Goal: Communication & Community: Answer question/provide support

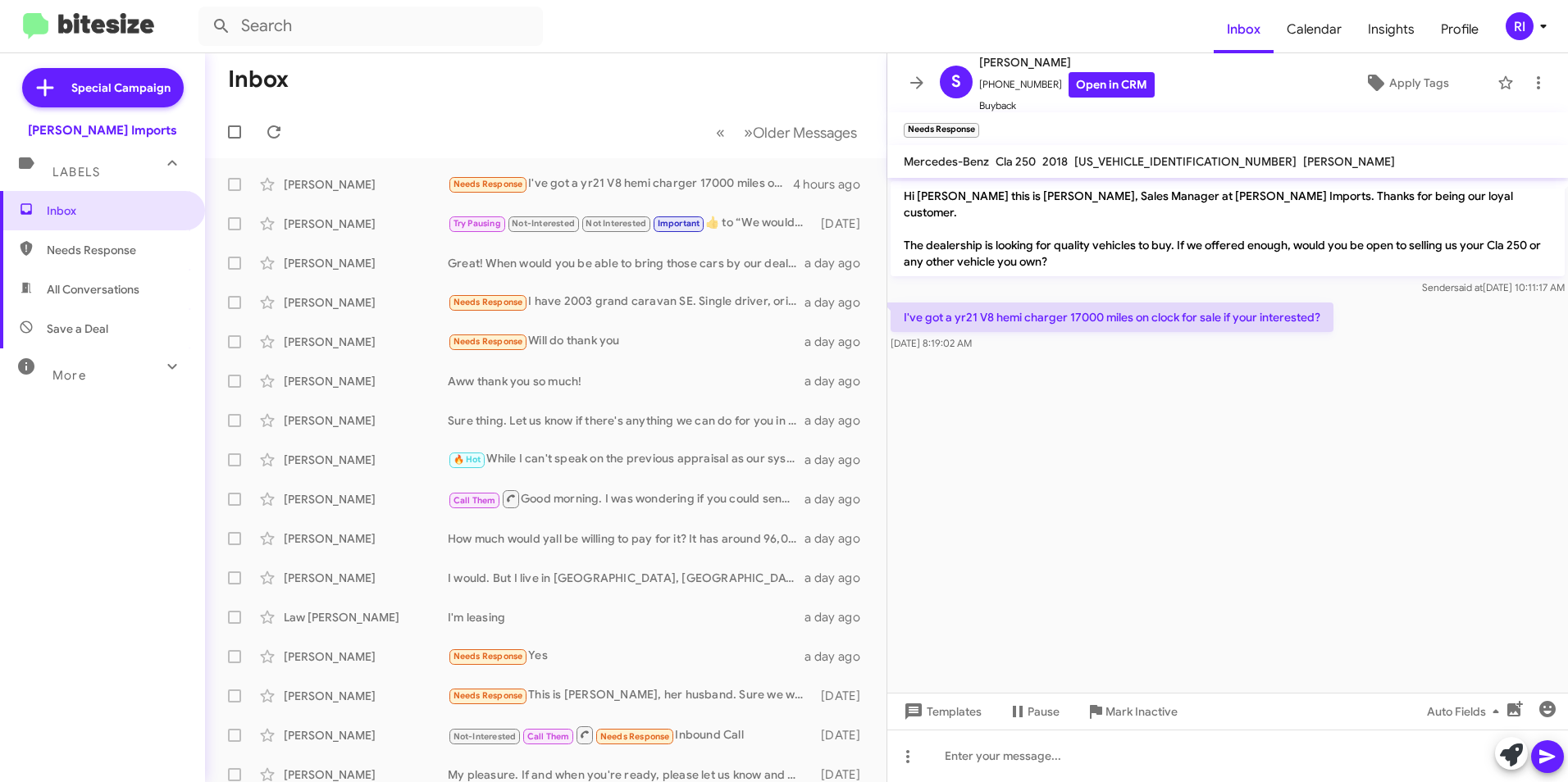
drag, startPoint x: 917, startPoint y: 80, endPoint x: 897, endPoint y: 88, distance: 21.5
click at [917, 80] on icon at bounding box center [917, 83] width 20 height 20
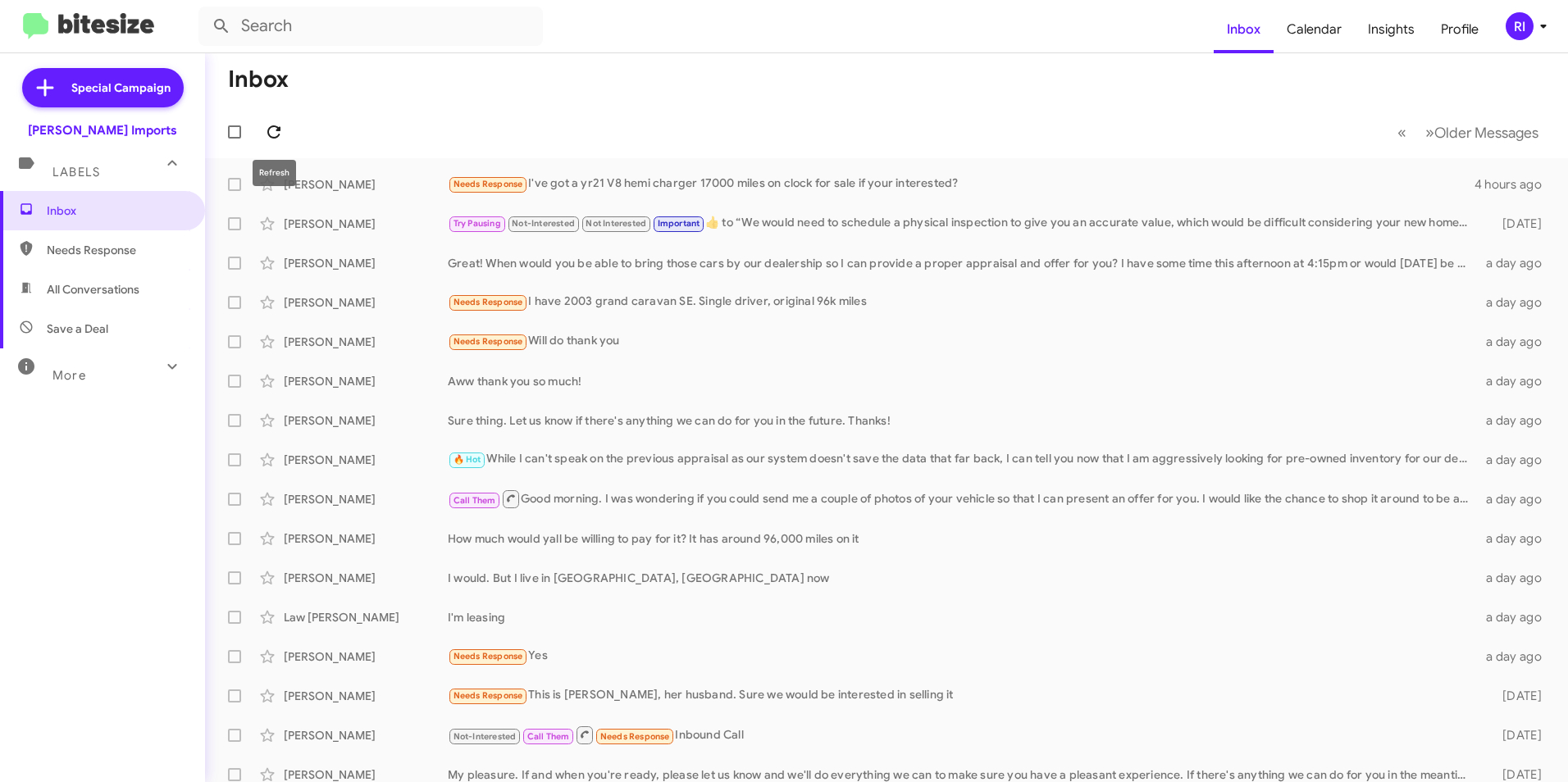
click at [286, 128] on span at bounding box center [274, 132] width 33 height 20
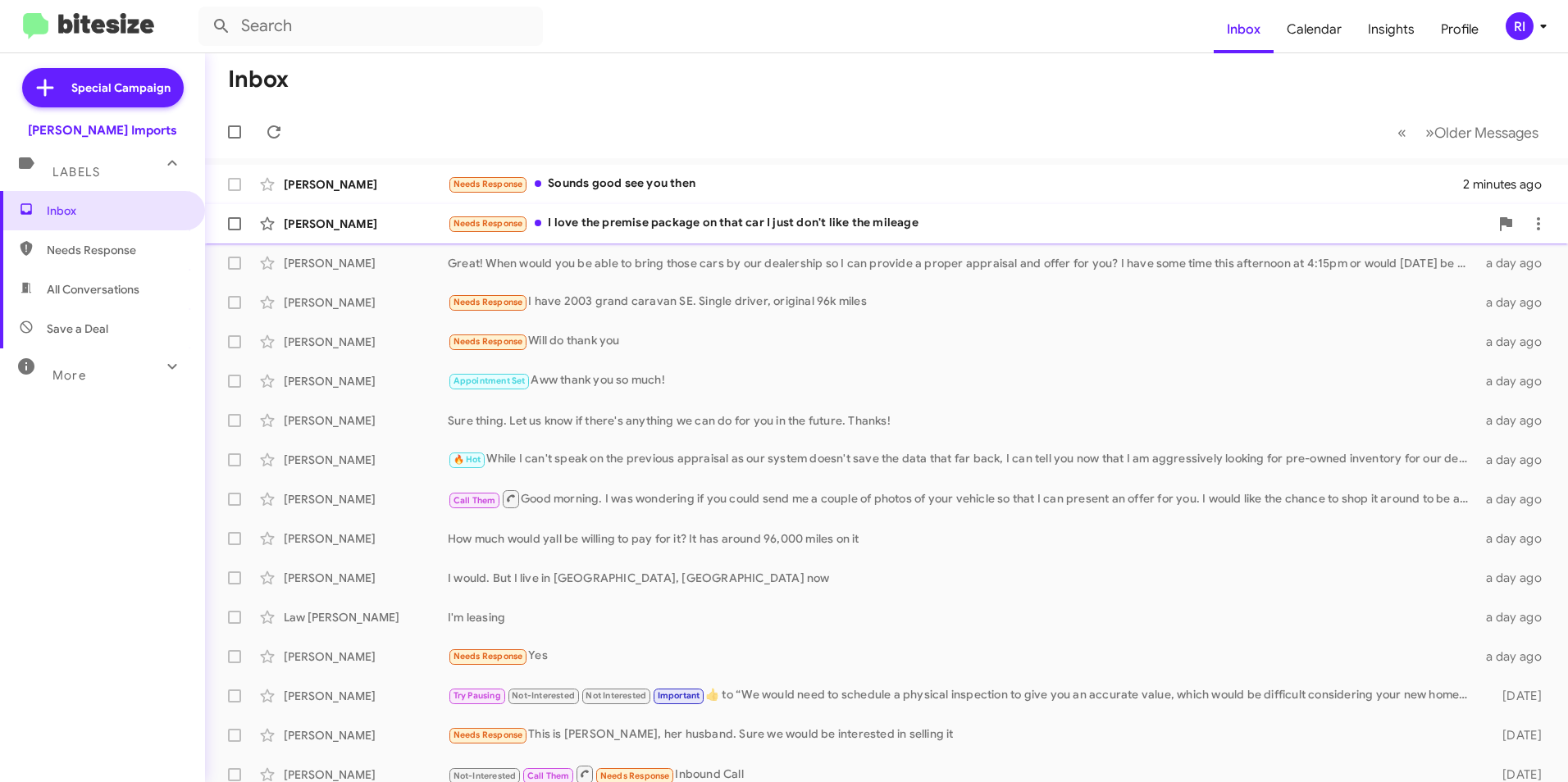
click at [639, 218] on div "Needs Response I love the premise package on that car I just don't like the mil…" at bounding box center [968, 223] width 1041 height 19
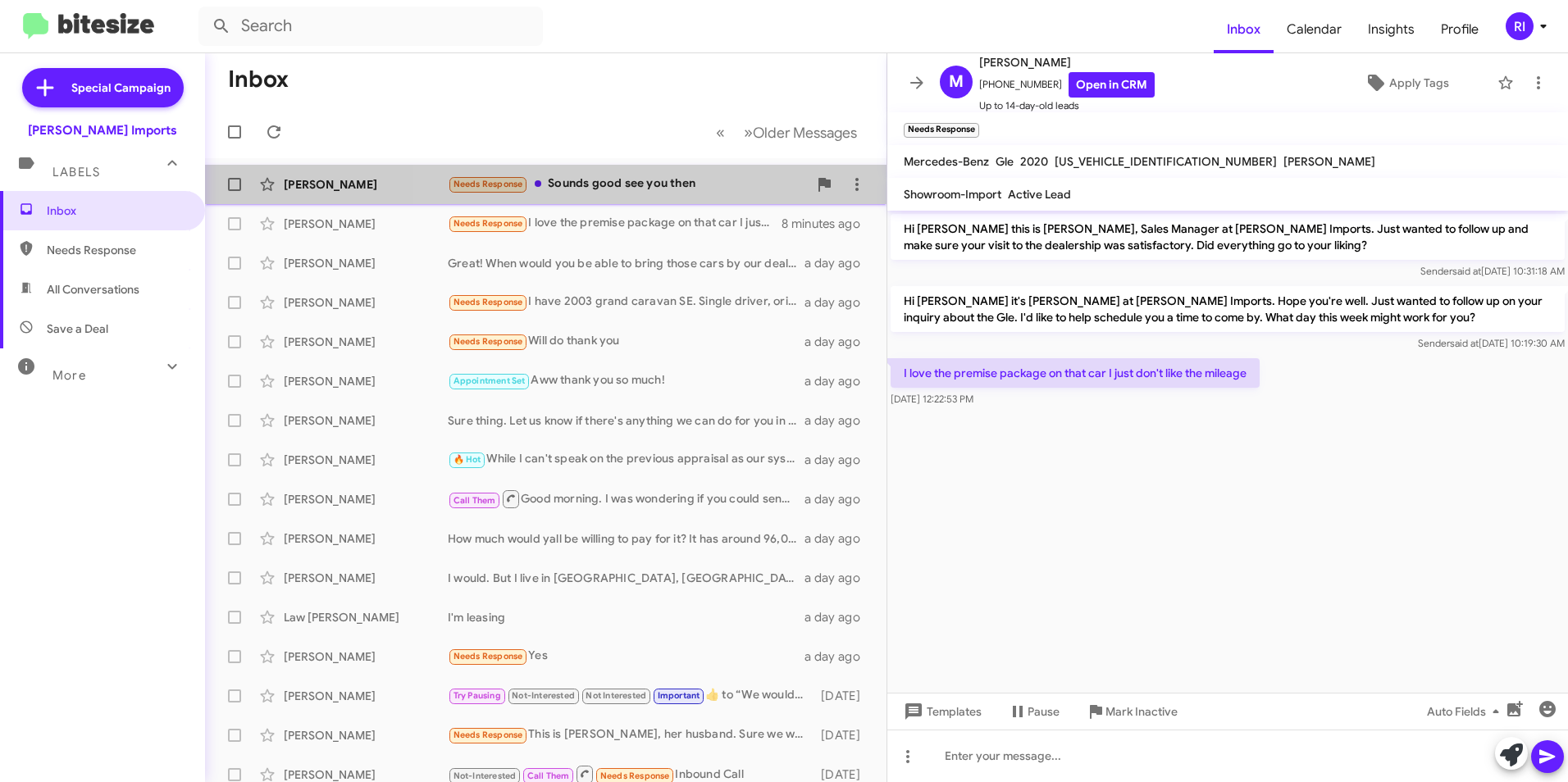
click at [654, 190] on div "Needs Response Sounds good see you then" at bounding box center [627, 183] width 360 height 19
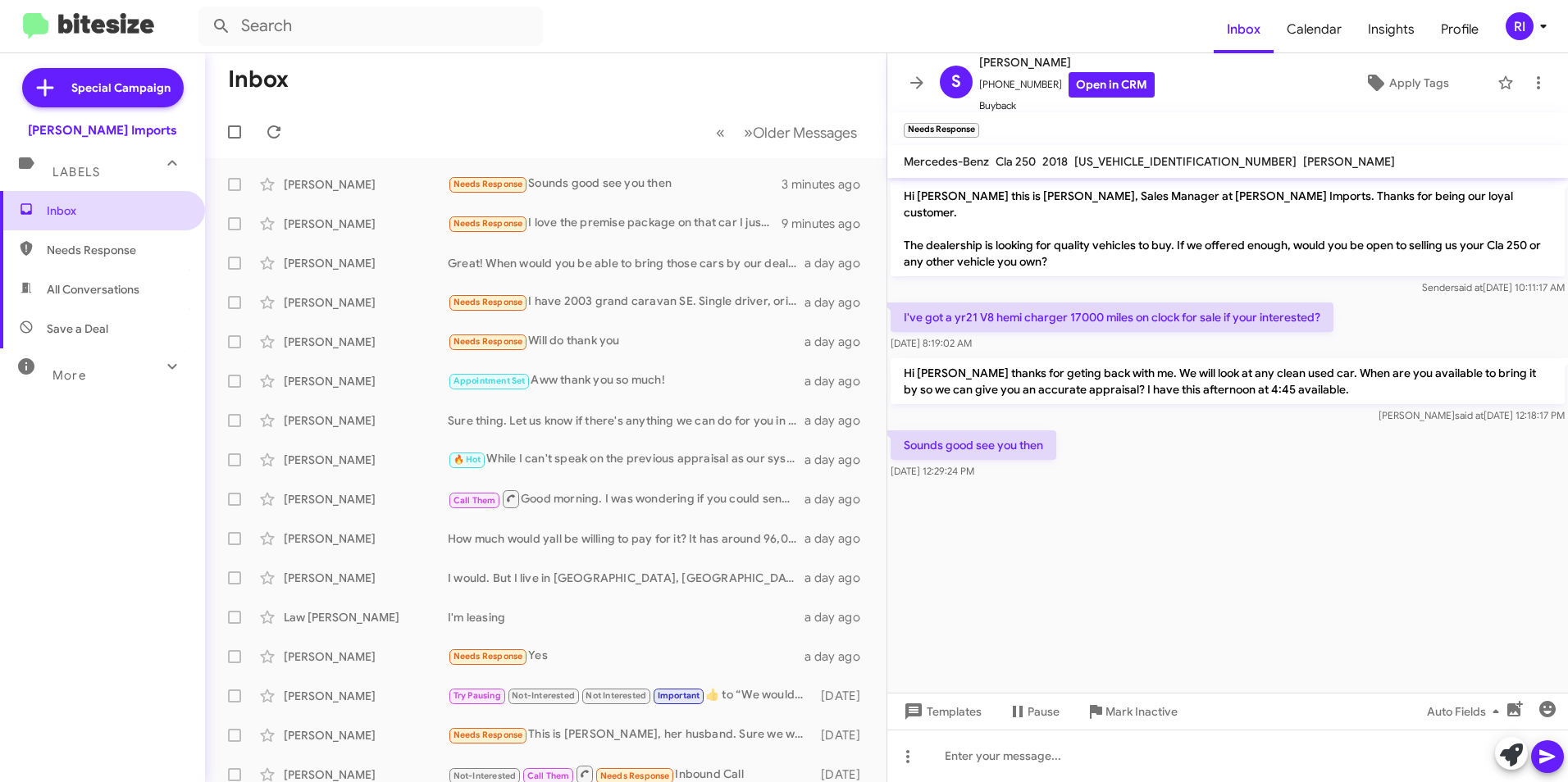
click at [61, 210] on span "Inbox" at bounding box center [116, 210] width 139 height 17
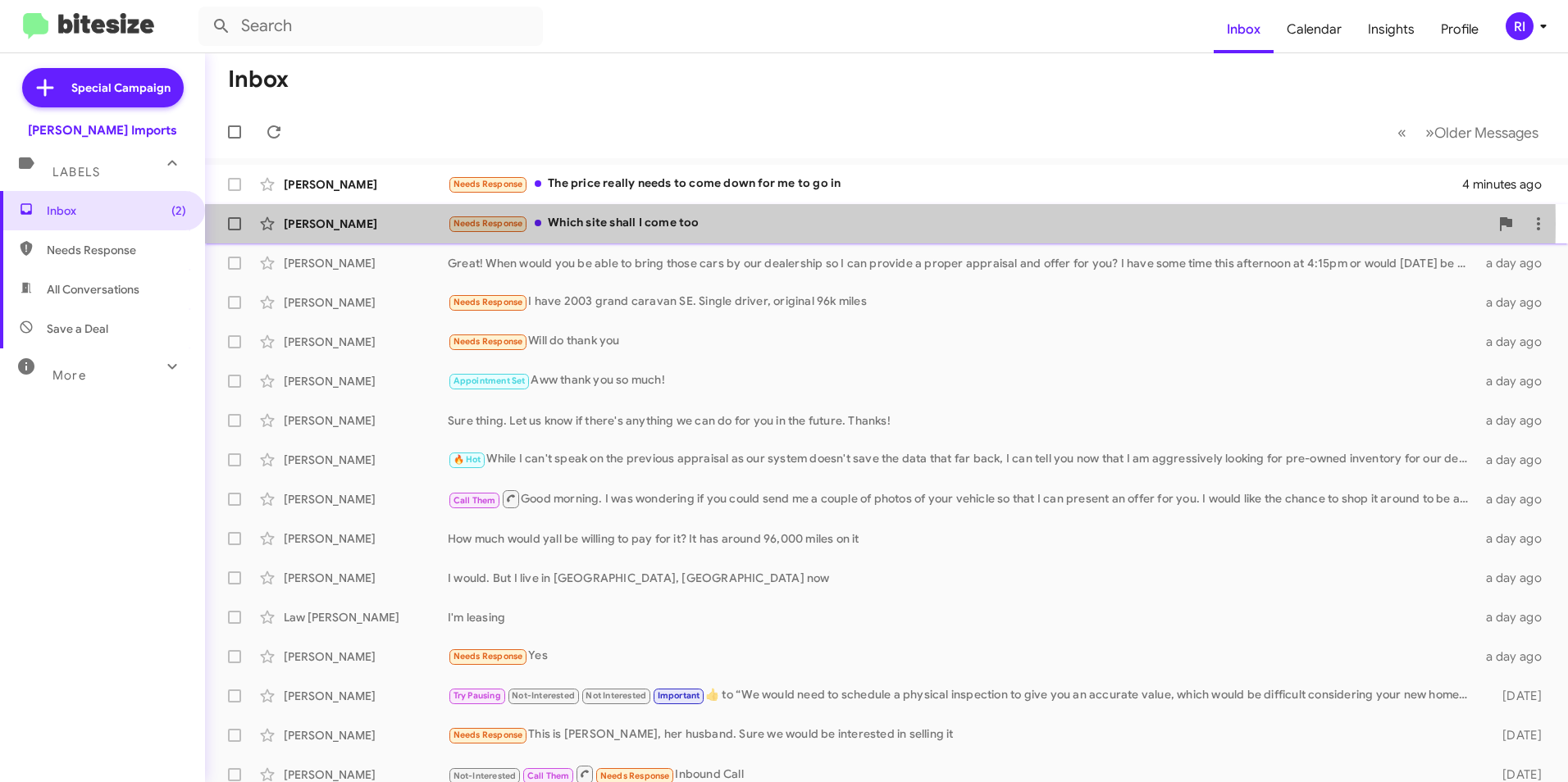
click at [605, 224] on div "Needs Response Which site shall I come too" at bounding box center [968, 223] width 1041 height 19
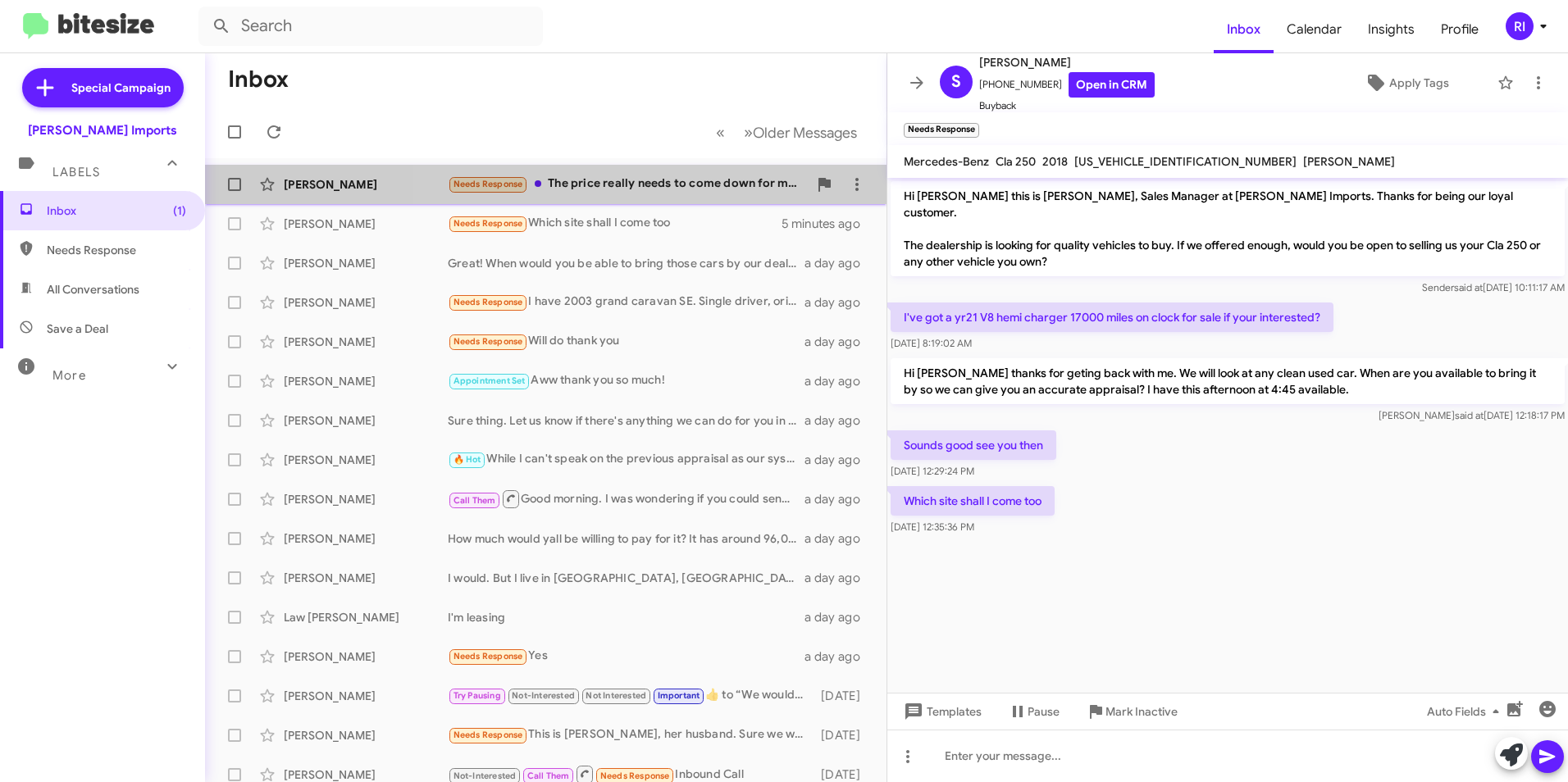
click at [711, 183] on div "Needs Response The price really needs to come down for me to go in" at bounding box center [627, 183] width 360 height 19
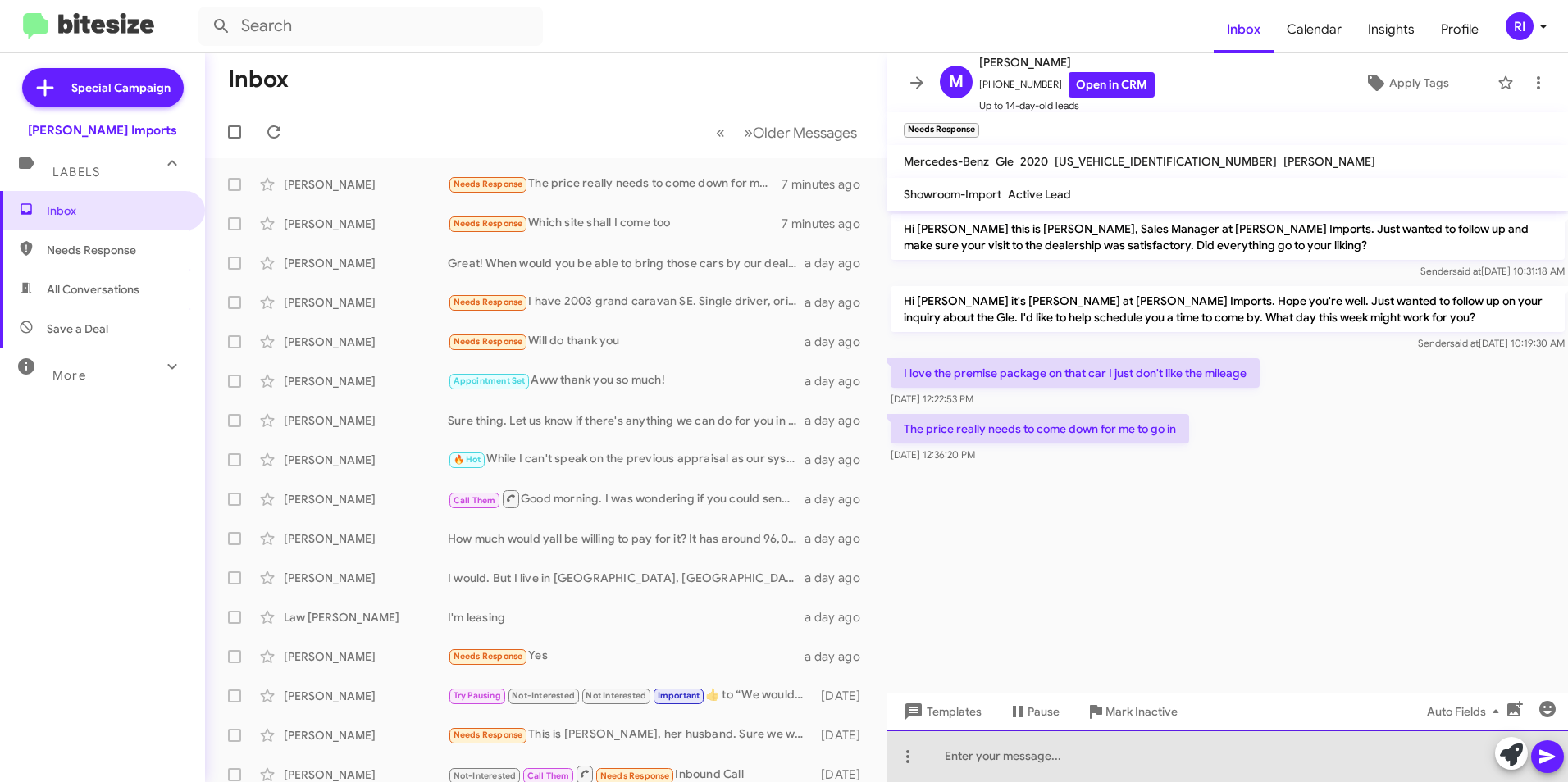
click at [946, 749] on div at bounding box center [1226, 757] width 680 height 53
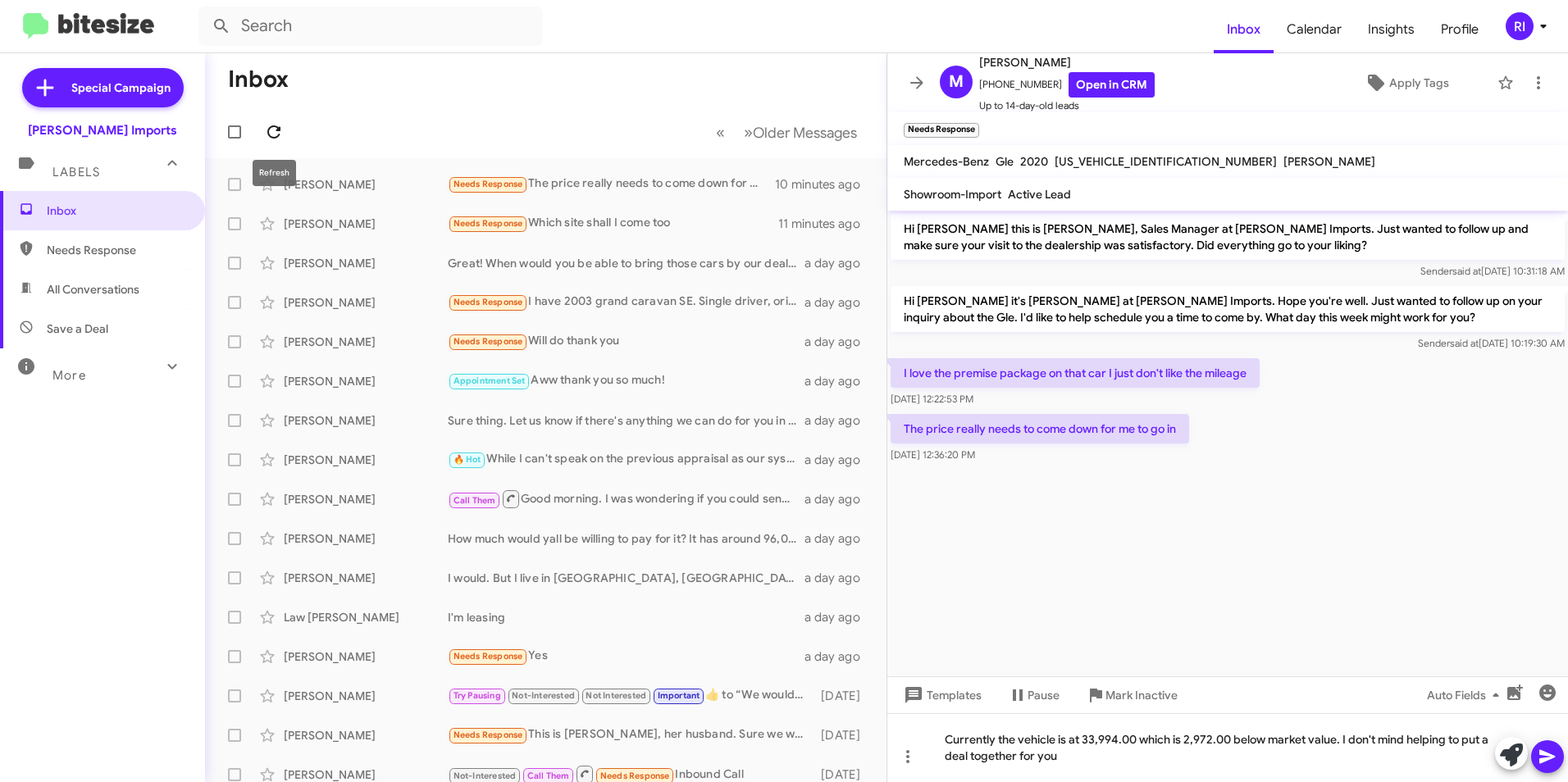
click at [275, 137] on icon at bounding box center [273, 131] width 13 height 13
click at [274, 140] on icon at bounding box center [274, 132] width 20 height 20
click at [277, 133] on icon at bounding box center [274, 132] width 20 height 20
click at [918, 86] on icon at bounding box center [916, 82] width 13 height 13
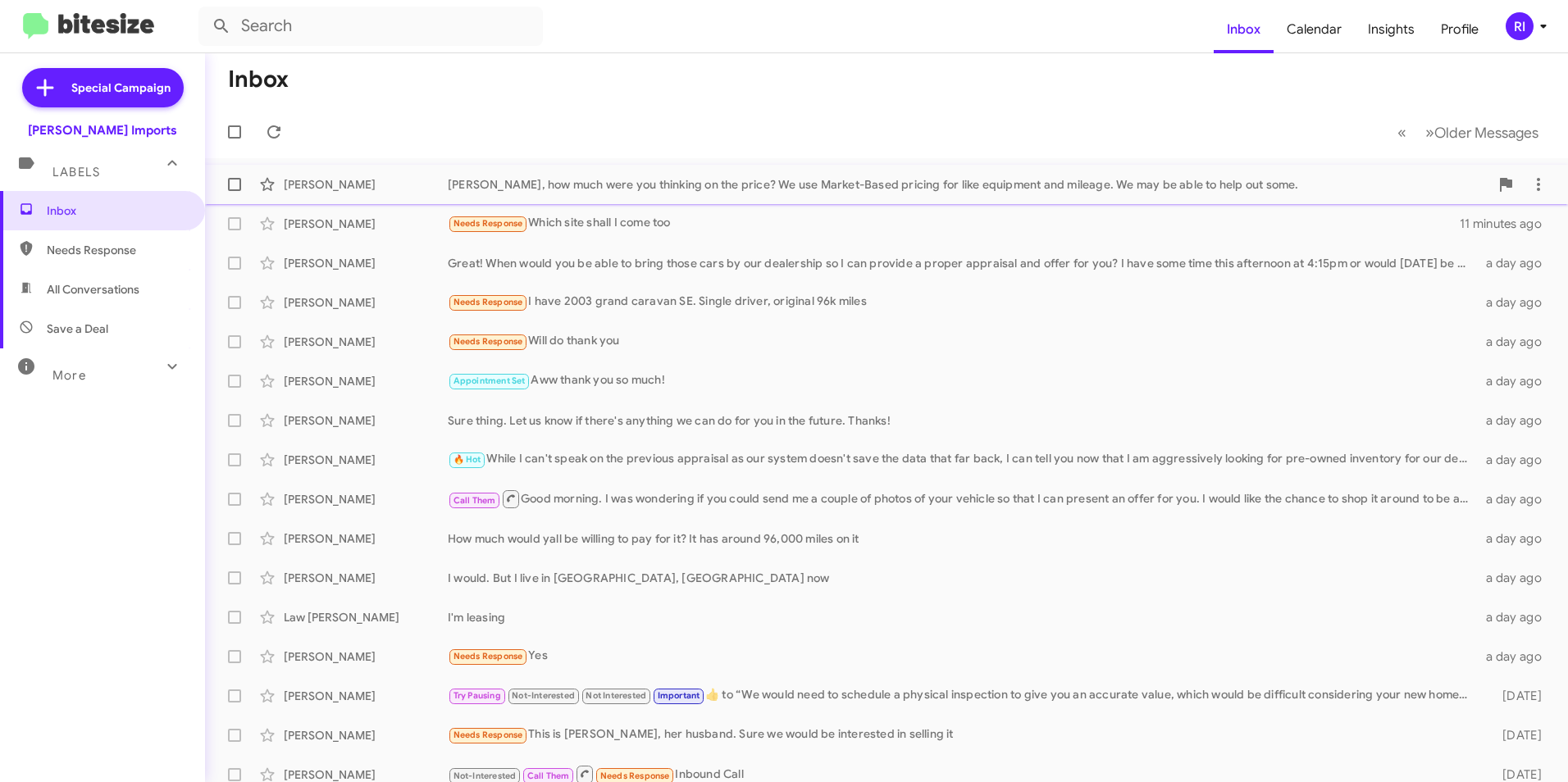
click at [577, 184] on div "[PERSON_NAME], how much were you thinking on the price? We use Market-Based pri…" at bounding box center [968, 184] width 1041 height 17
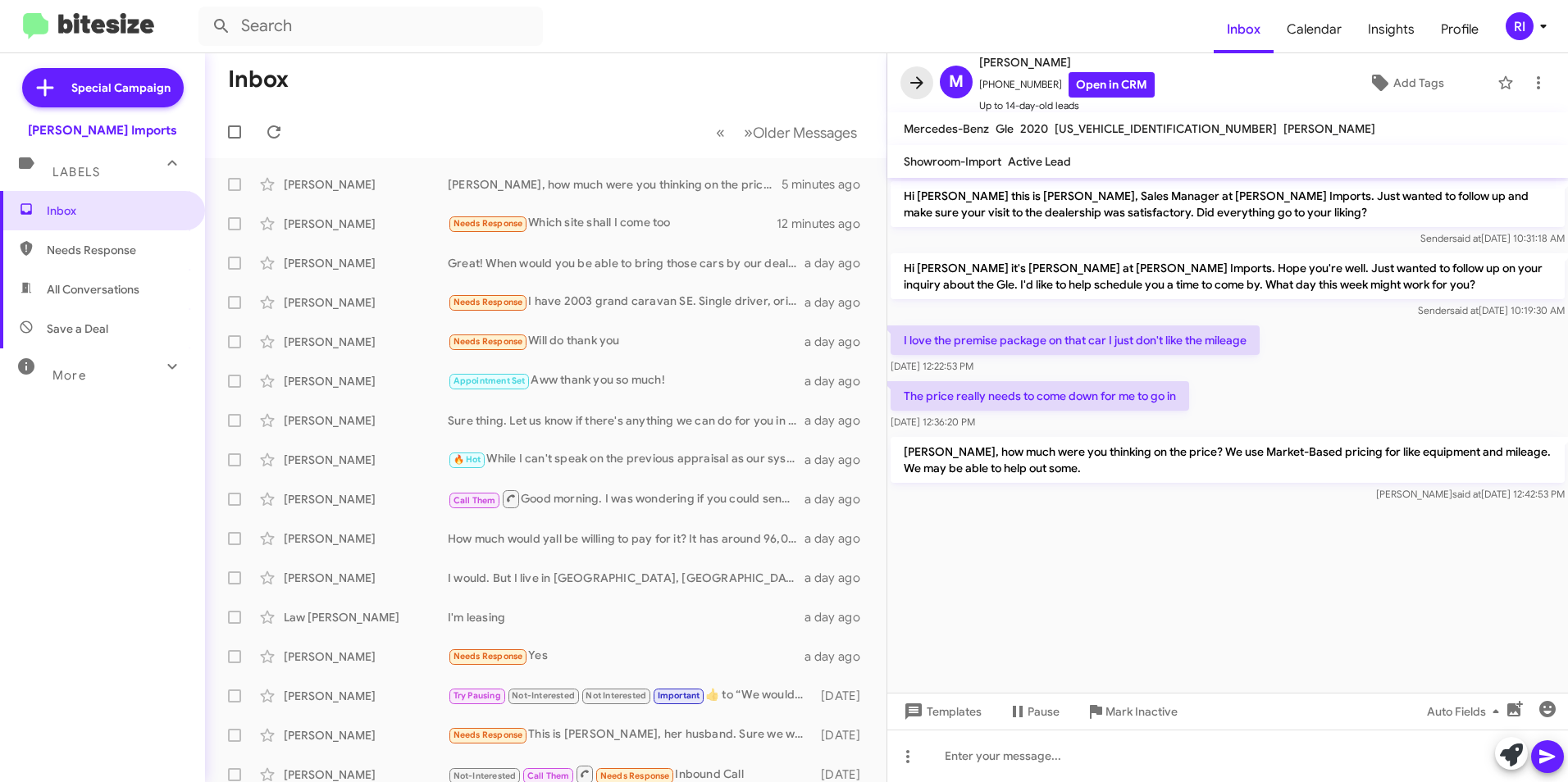
click at [912, 80] on icon at bounding box center [917, 83] width 20 height 20
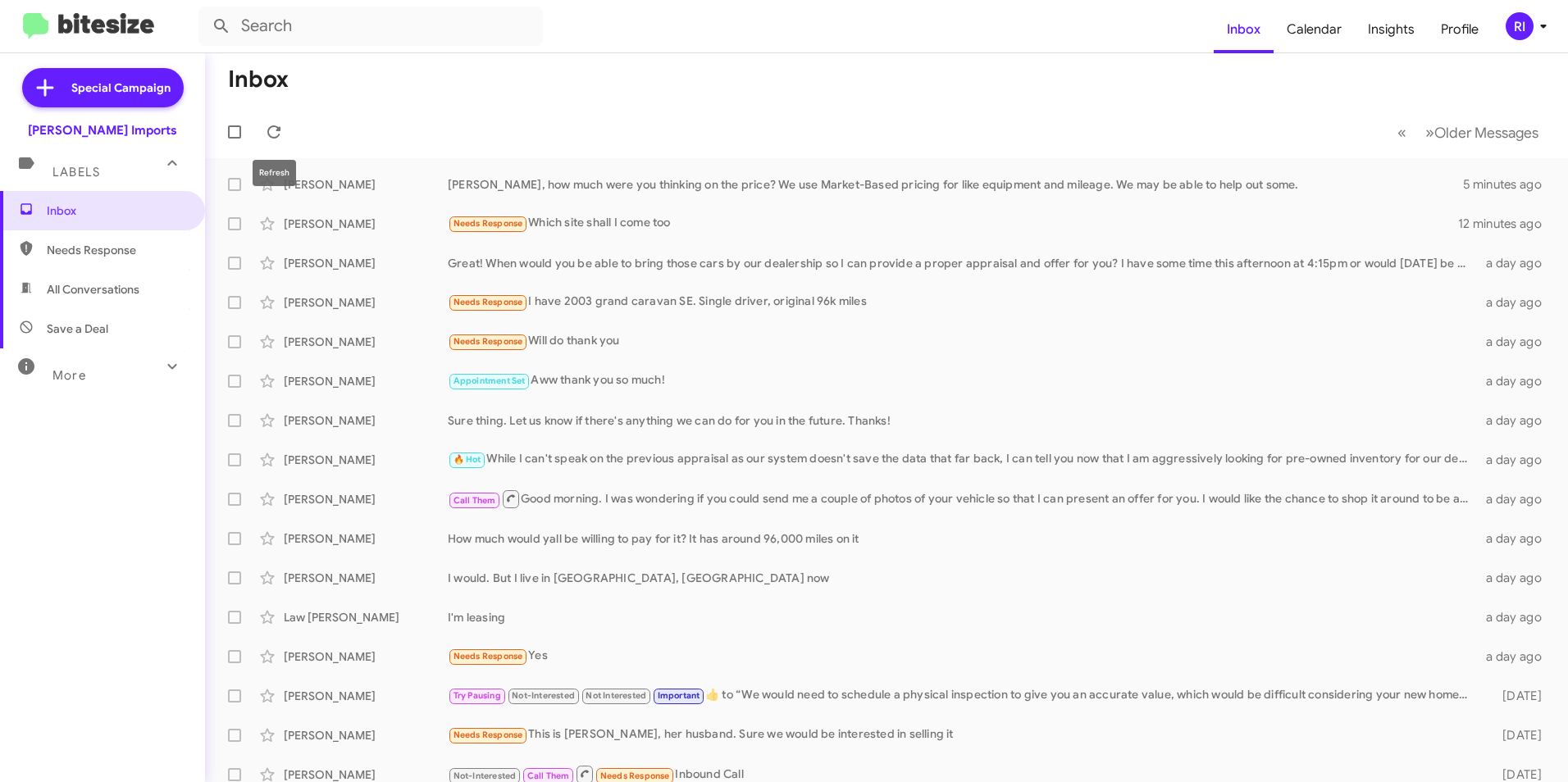
click at [291, 118] on mat-toolbar-row "« Previous » Next Older Messages" at bounding box center [886, 132] width 1362 height 53
click at [282, 128] on icon at bounding box center [274, 132] width 20 height 20
click at [601, 193] on div "[PERSON_NAME] [PERSON_NAME], how much were you thinking on the price? We use Ma…" at bounding box center [886, 185] width 1336 height 33
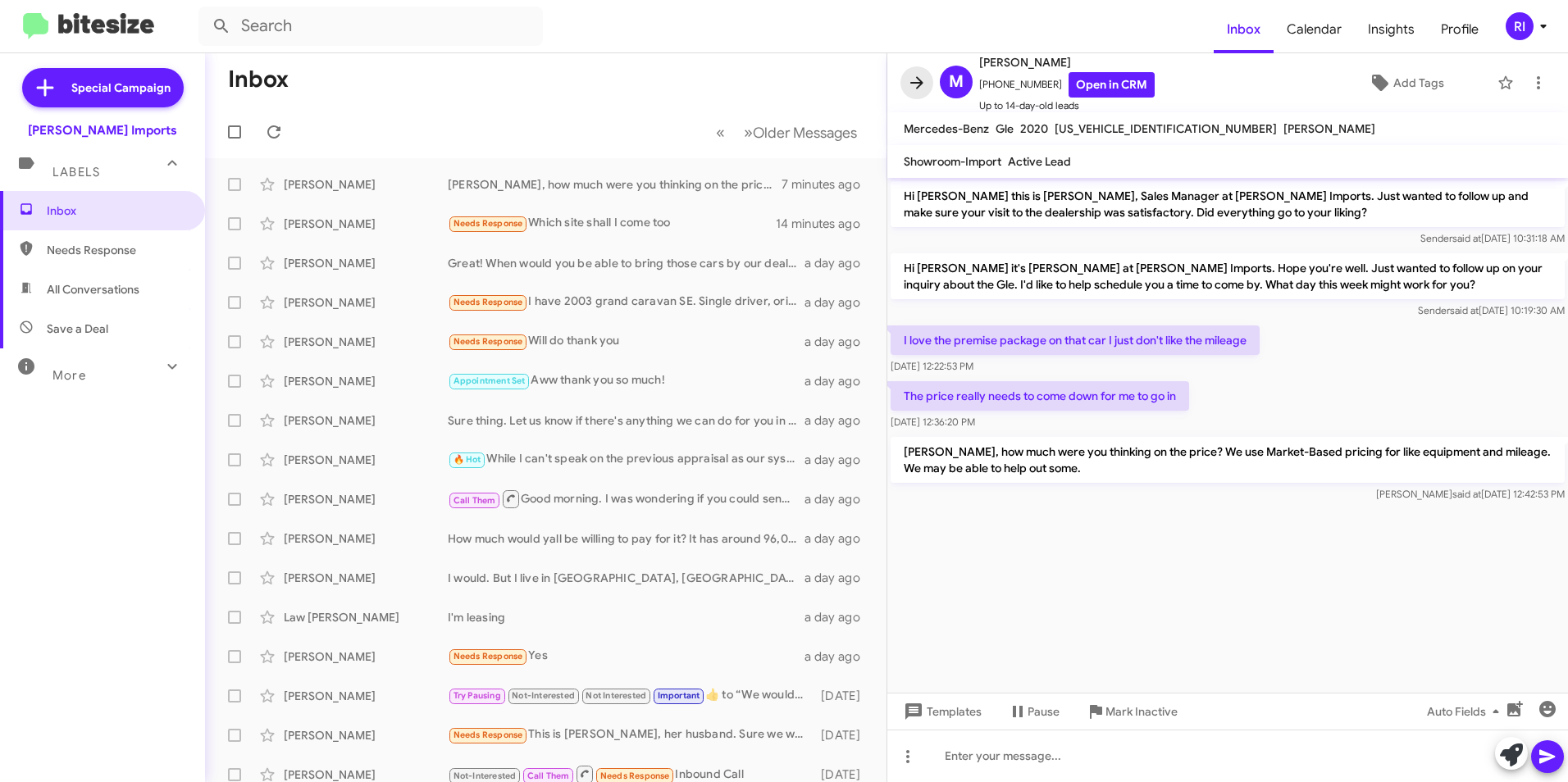
click at [923, 80] on icon at bounding box center [917, 83] width 20 height 20
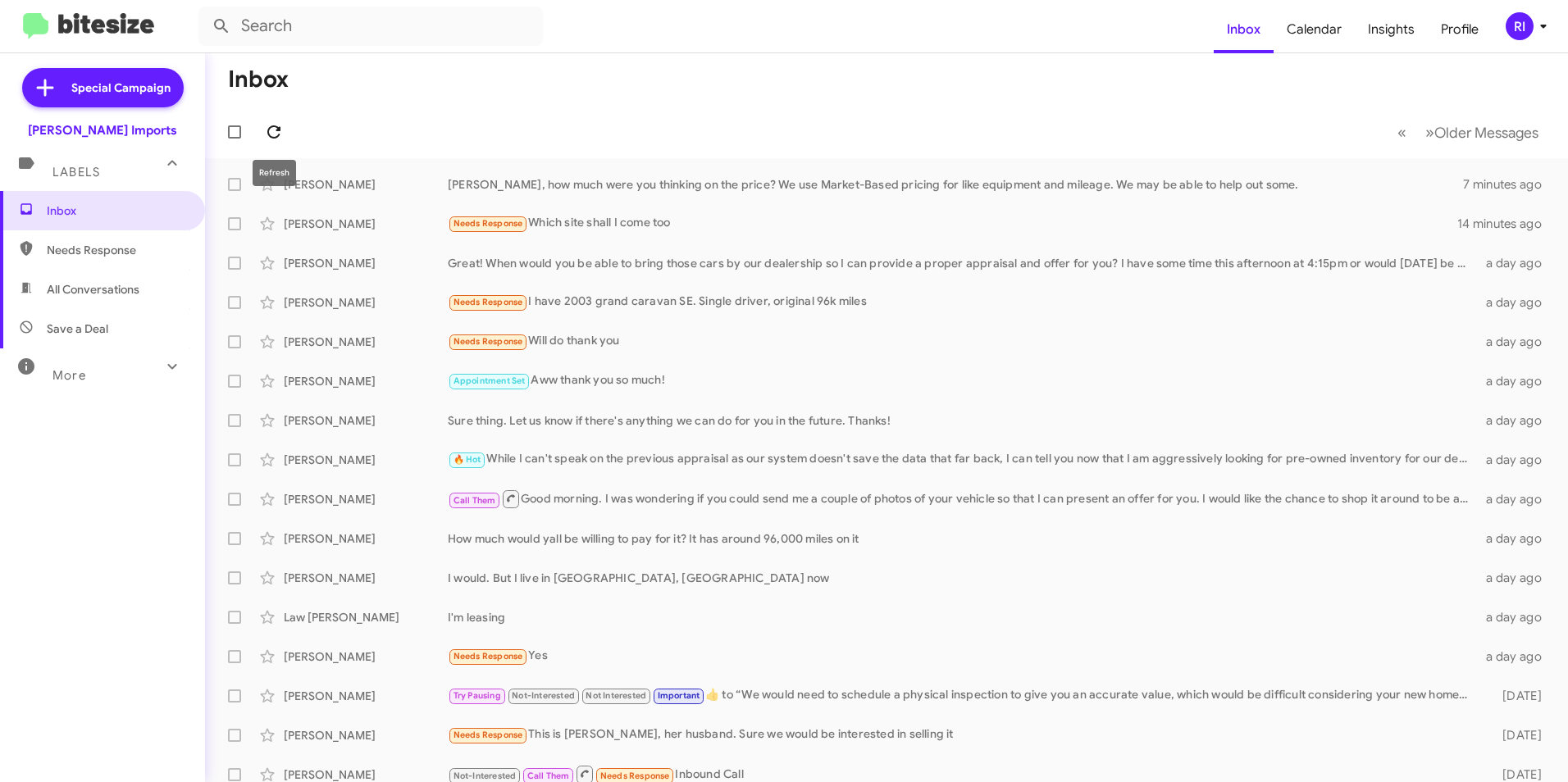
click at [285, 130] on span at bounding box center [274, 132] width 33 height 20
click at [272, 130] on icon at bounding box center [274, 132] width 20 height 20
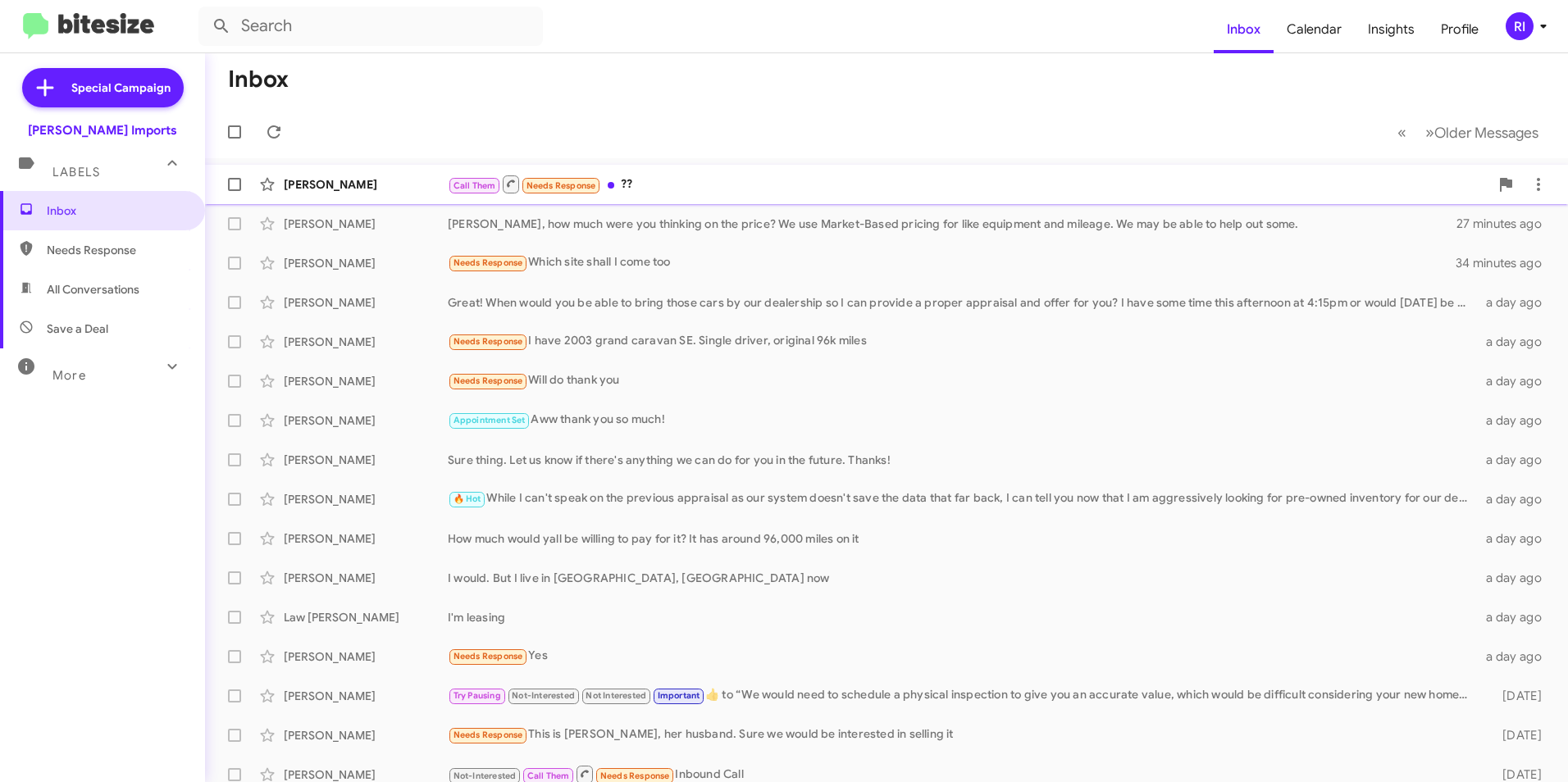
click at [624, 184] on div "Call Them Needs Response ??" at bounding box center [968, 184] width 1041 height 21
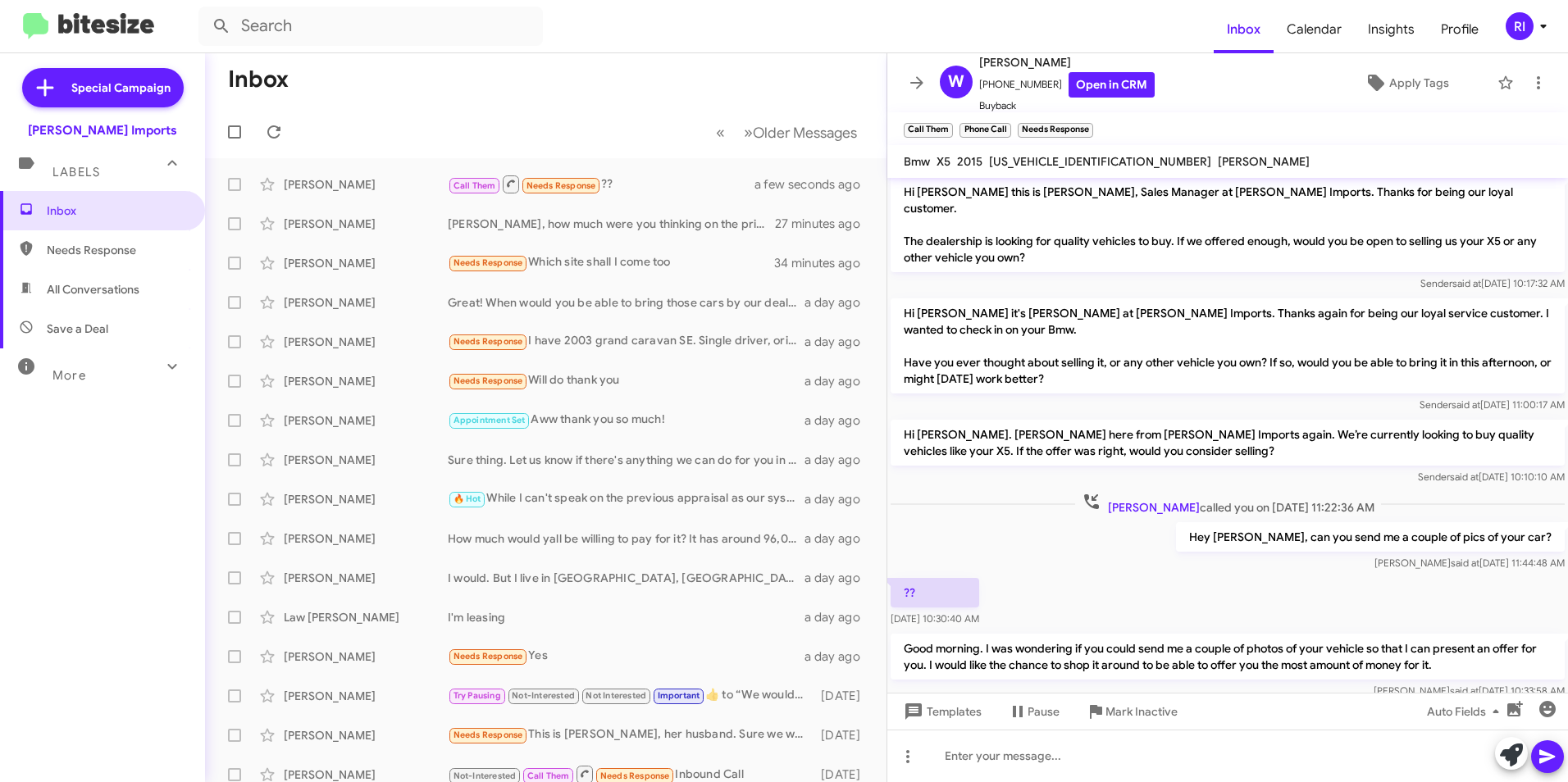
scroll to position [86, 0]
